Goal: Check status: Check status

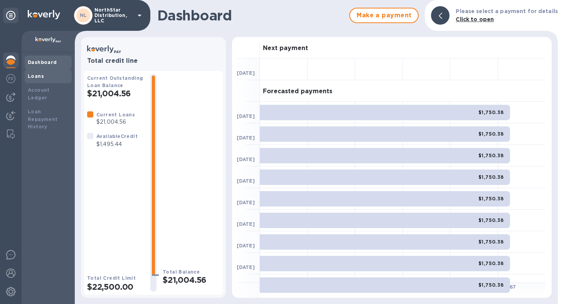
click at [37, 76] on b "Loans" at bounding box center [36, 76] width 16 height 6
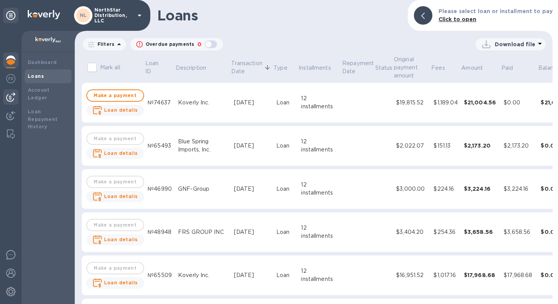
click at [11, 98] on img at bounding box center [10, 96] width 9 height 9
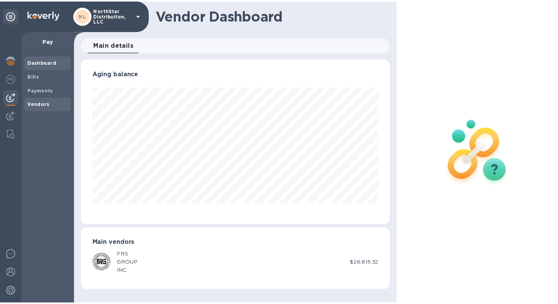
scroll to position [166, 312]
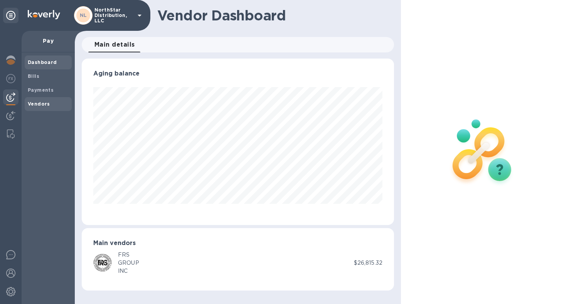
click at [38, 108] on span "Vendors" at bounding box center [39, 104] width 22 height 8
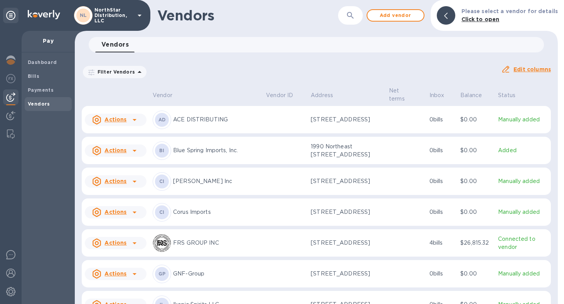
click at [236, 278] on p "GNF-Group" at bounding box center [216, 274] width 87 height 8
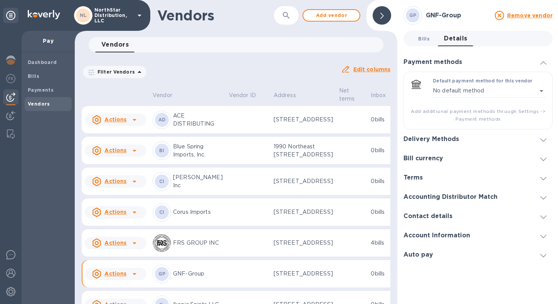
click at [426, 39] on span "Bills 0" at bounding box center [424, 39] width 12 height 8
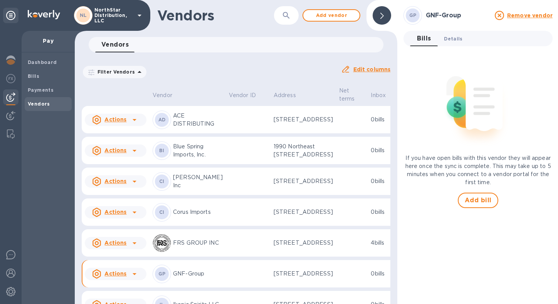
click at [450, 39] on span "Details 0" at bounding box center [453, 39] width 18 height 8
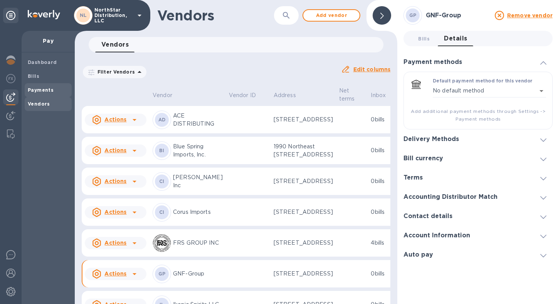
click at [43, 90] on b "Payments" at bounding box center [41, 90] width 26 height 6
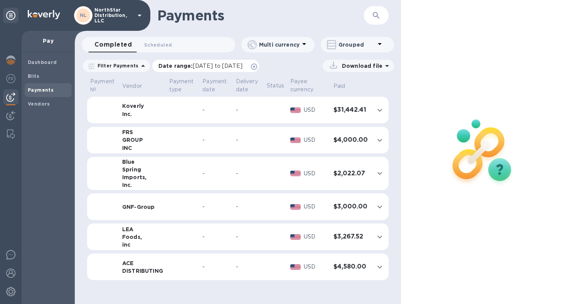
click at [213, 68] on span "[DATE] to [DATE]" at bounding box center [218, 66] width 50 height 6
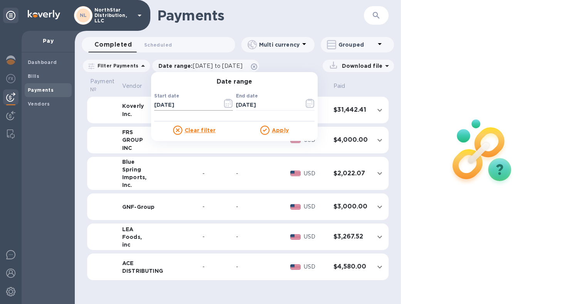
click at [226, 105] on icon "button" at bounding box center [228, 103] width 9 height 9
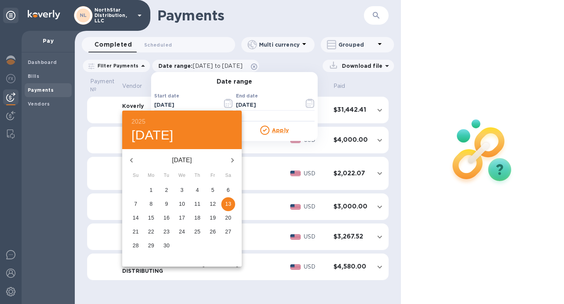
click at [132, 160] on icon "button" at bounding box center [131, 160] width 9 height 9
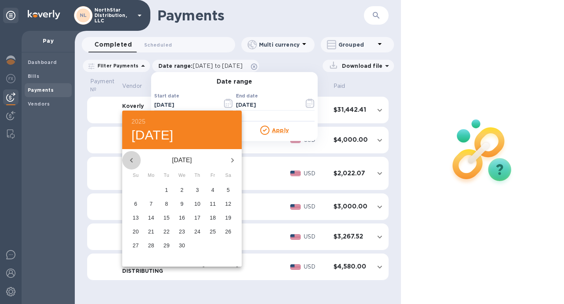
click at [132, 160] on icon "button" at bounding box center [131, 160] width 9 height 9
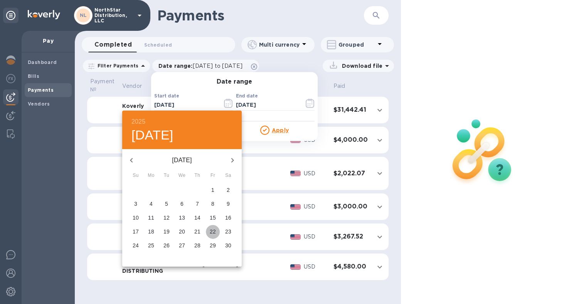
click at [214, 232] on p "22" at bounding box center [213, 232] width 6 height 8
type input "[DATE]"
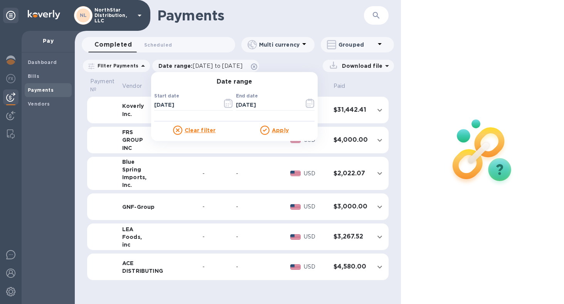
click at [279, 129] on u "Apply" at bounding box center [280, 130] width 17 height 6
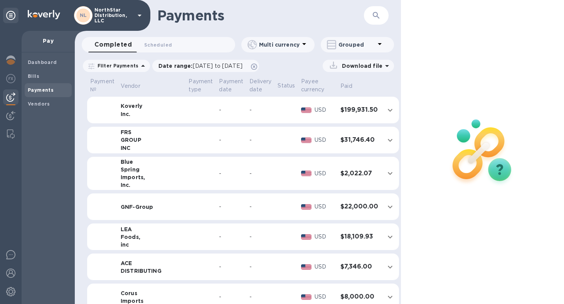
click at [246, 206] on td "-" at bounding box center [260, 206] width 28 height 27
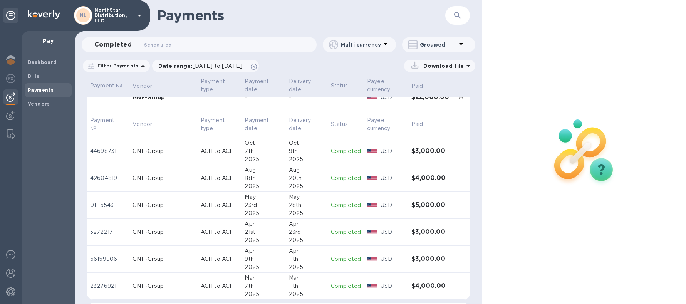
scroll to position [124, 0]
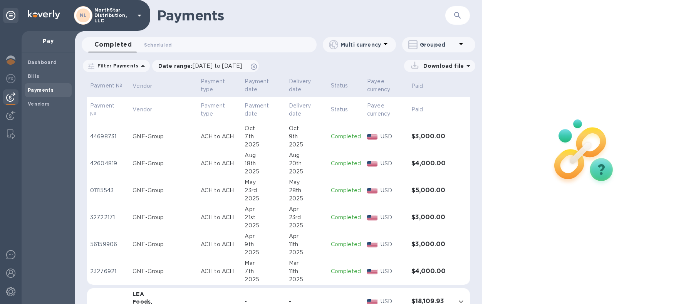
click at [141, 66] on icon at bounding box center [143, 66] width 4 height 2
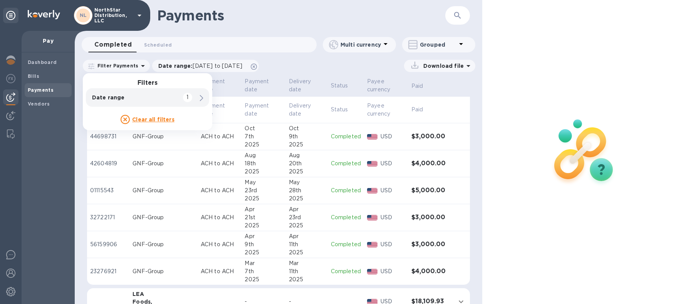
click at [345, 67] on div "Download file" at bounding box center [369, 66] width 212 height 12
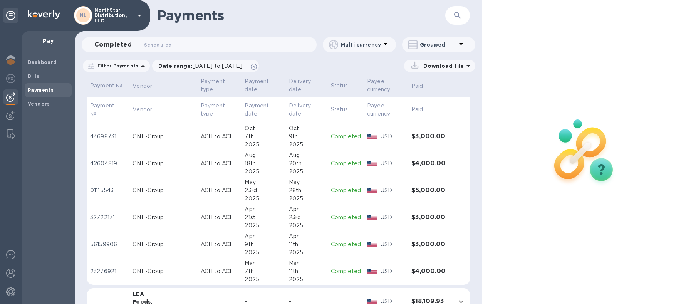
click at [460, 44] on icon at bounding box center [461, 44] width 4 height 2
click at [388, 61] on div at bounding box center [343, 152] width 686 height 304
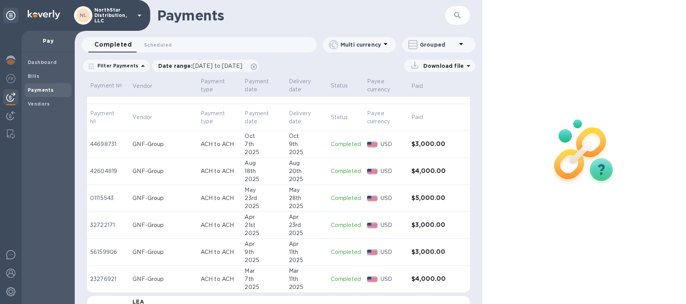
scroll to position [121, 0]
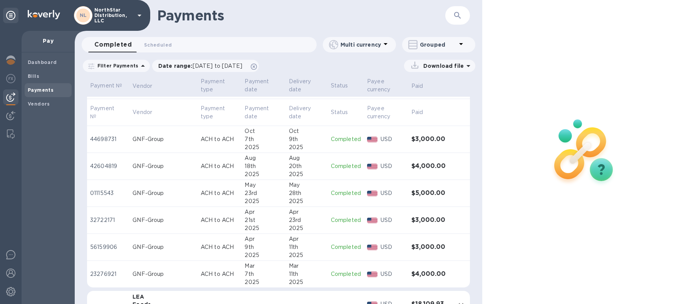
click at [308, 173] on div "2025" at bounding box center [307, 174] width 36 height 8
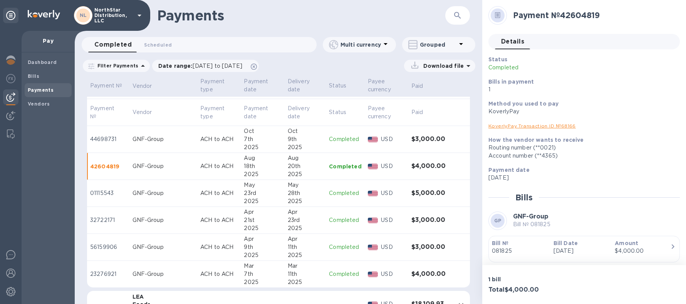
click at [307, 137] on div "9th" at bounding box center [305, 139] width 35 height 8
click at [308, 192] on div "28th" at bounding box center [305, 193] width 35 height 8
click at [311, 219] on div "23rd" at bounding box center [305, 220] width 35 height 8
click at [314, 246] on div "11th" at bounding box center [305, 247] width 35 height 8
click at [317, 269] on td "[DATE]" at bounding box center [305, 274] width 41 height 27
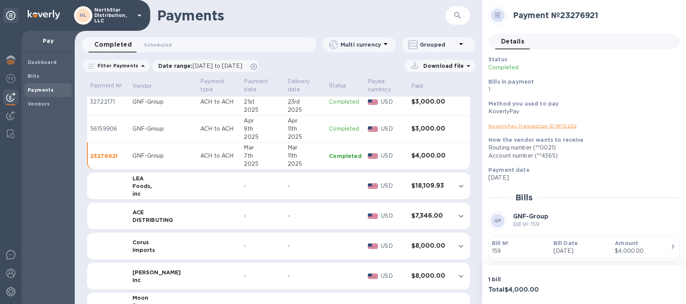
scroll to position [245, 0]
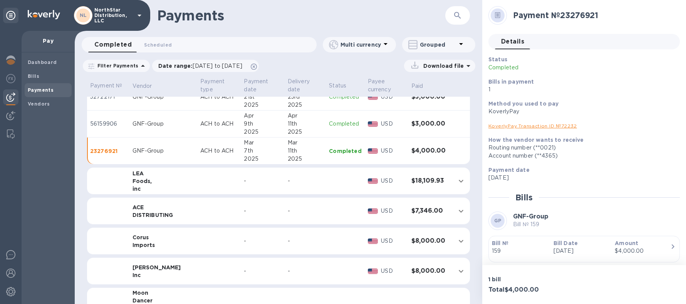
click at [326, 213] on td at bounding box center [345, 211] width 39 height 27
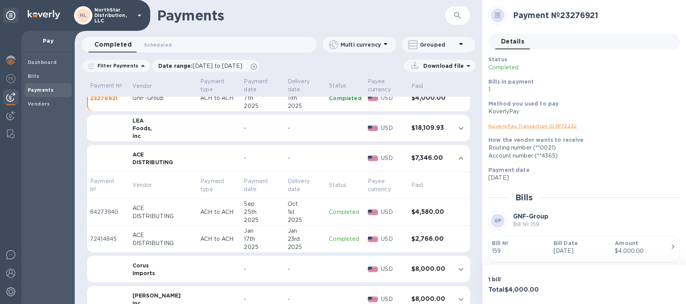
scroll to position [345, 0]
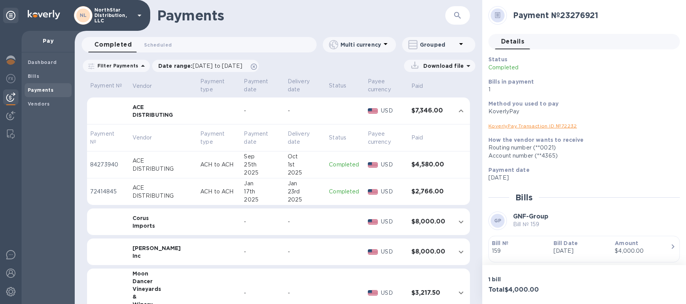
click at [312, 165] on div "1st" at bounding box center [305, 165] width 35 height 8
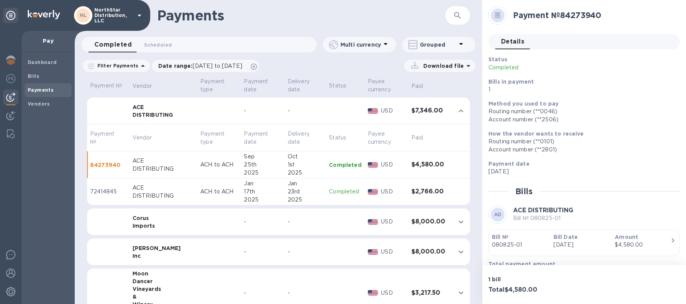
click at [315, 197] on div "2025" at bounding box center [305, 200] width 35 height 8
click at [316, 167] on div "1st" at bounding box center [305, 165] width 35 height 8
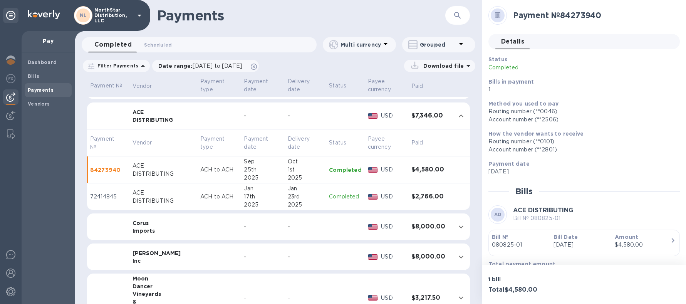
scroll to position [340, 0]
click at [459, 116] on icon "expand row" at bounding box center [461, 115] width 9 height 9
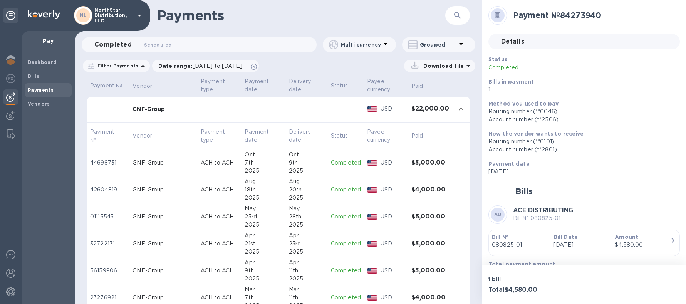
scroll to position [80, 0]
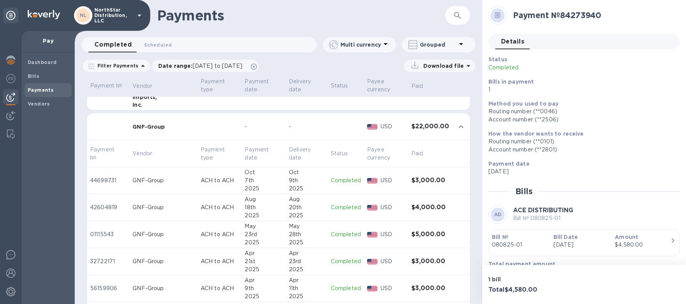
click at [308, 130] on div "-" at bounding box center [307, 127] width 36 height 8
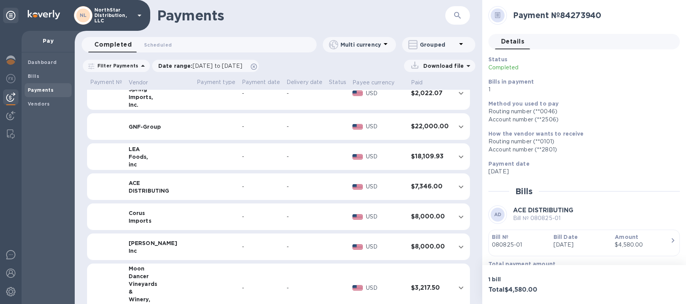
click at [308, 130] on div "-" at bounding box center [305, 127] width 36 height 8
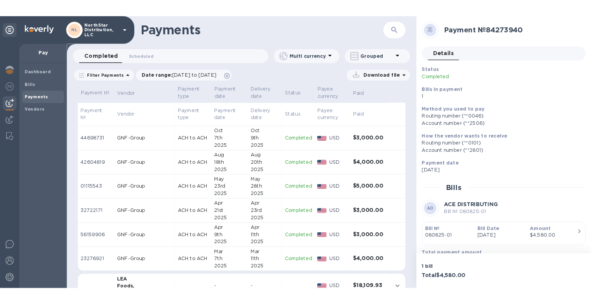
scroll to position [126, 0]
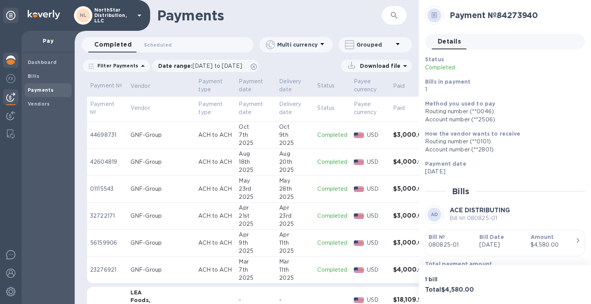
click at [13, 62] on img at bounding box center [10, 59] width 9 height 9
